Goal: Information Seeking & Learning: Stay updated

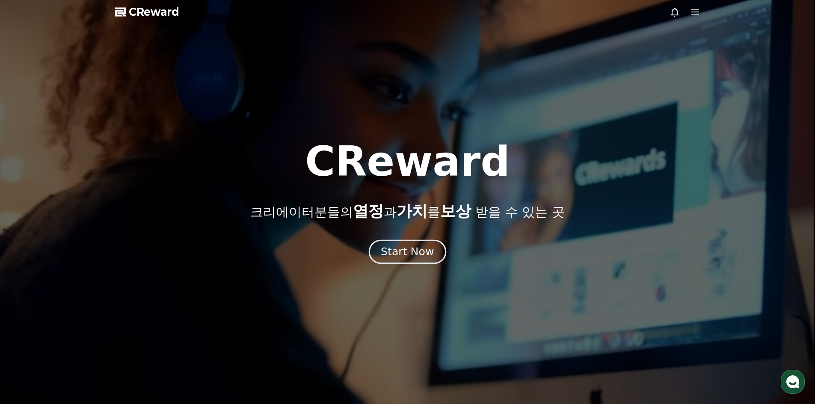
click at [389, 259] on button "Start Now" at bounding box center [407, 251] width 77 height 24
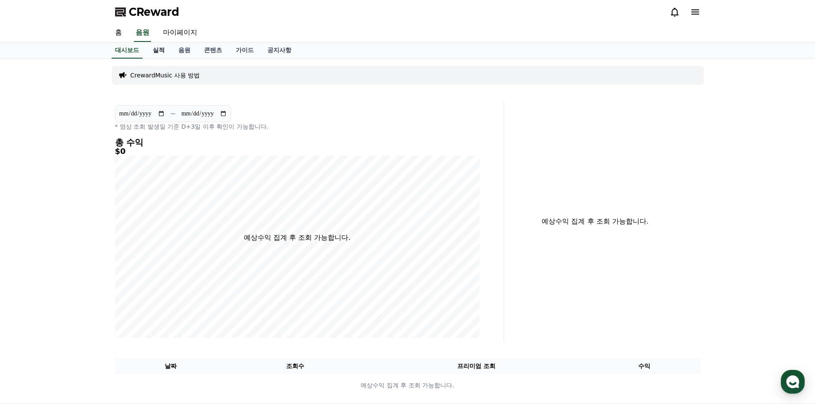
click at [158, 49] on link "실적" at bounding box center [159, 50] width 26 height 16
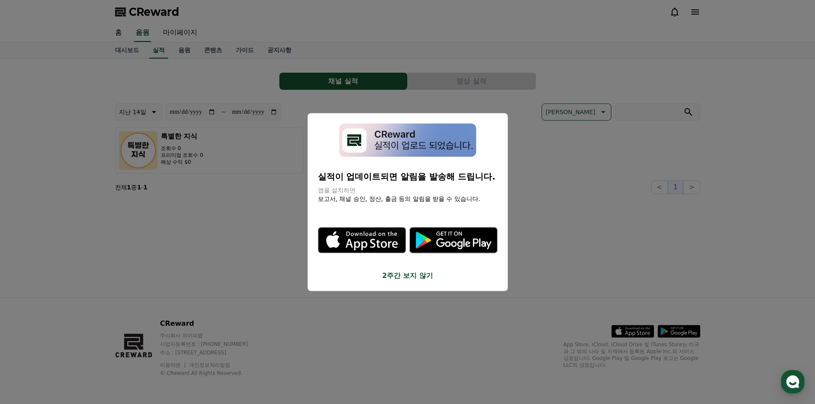
click at [721, 230] on button "close modal" at bounding box center [407, 202] width 815 height 404
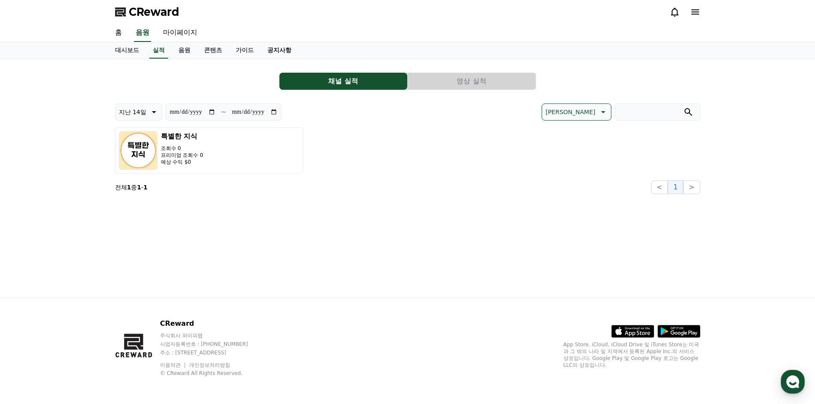
click at [272, 50] on link "공지사항" at bounding box center [279, 50] width 38 height 16
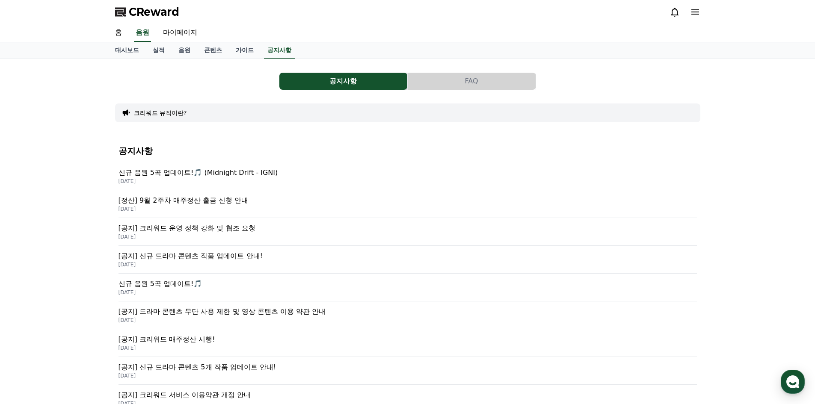
click at [197, 175] on p "신규 음원 5곡 업데이트!🎵 (Midnight Drift - IGNI)" at bounding box center [407, 173] width 578 height 10
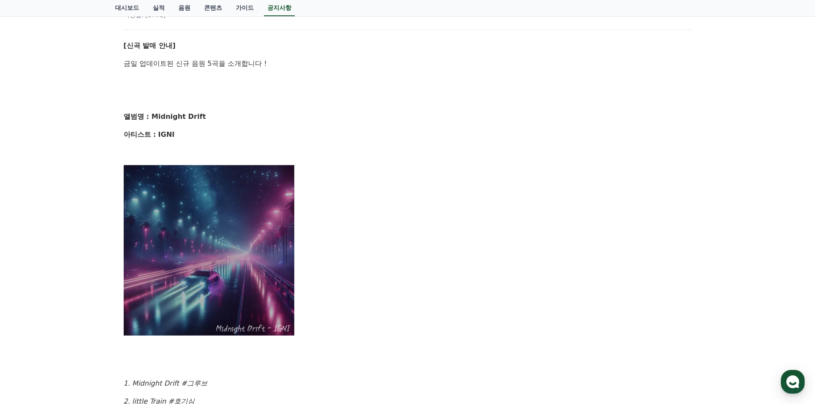
scroll to position [122, 0]
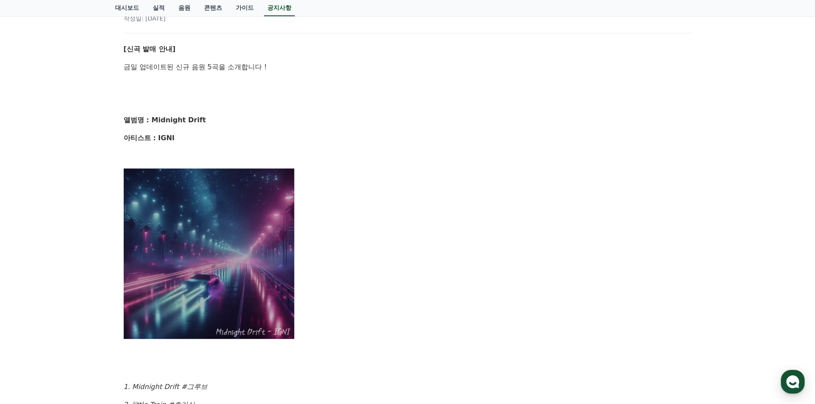
drag, startPoint x: 358, startPoint y: 179, endPoint x: 365, endPoint y: 182, distance: 7.5
